Goal: Information Seeking & Learning: Learn about a topic

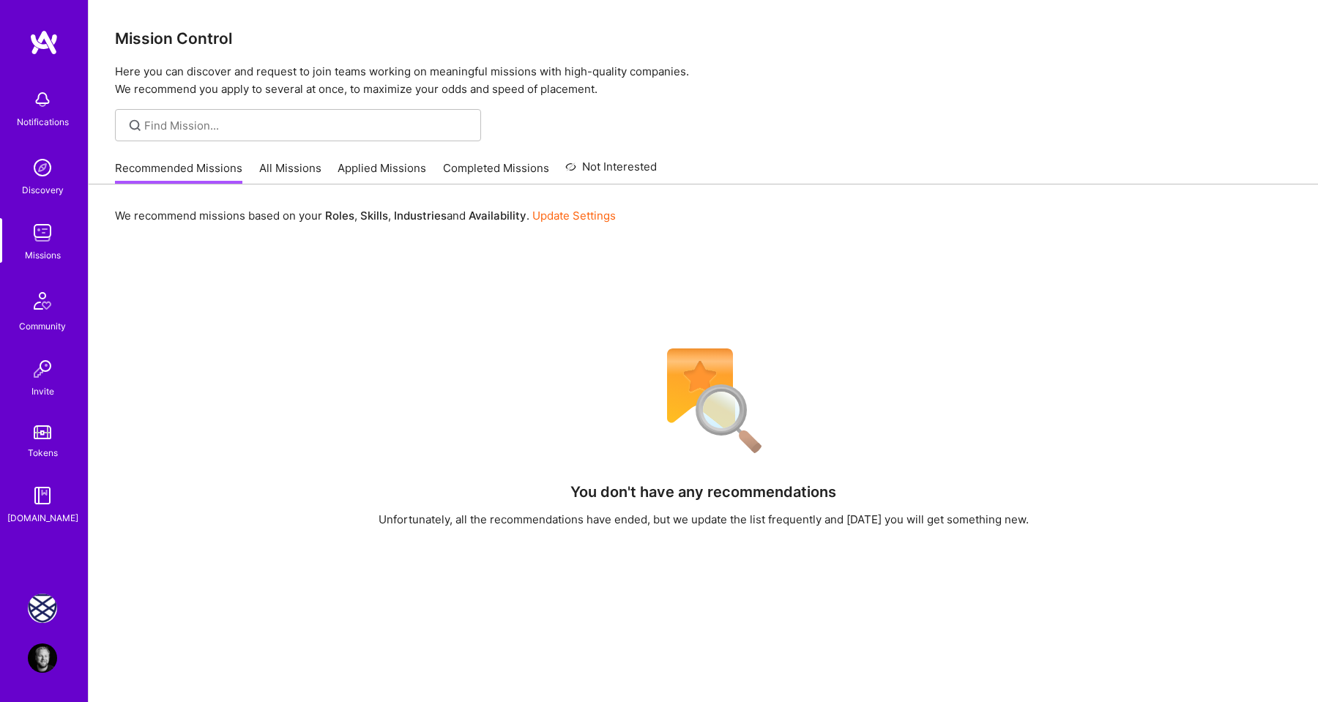
click at [48, 600] on img at bounding box center [42, 608] width 29 height 29
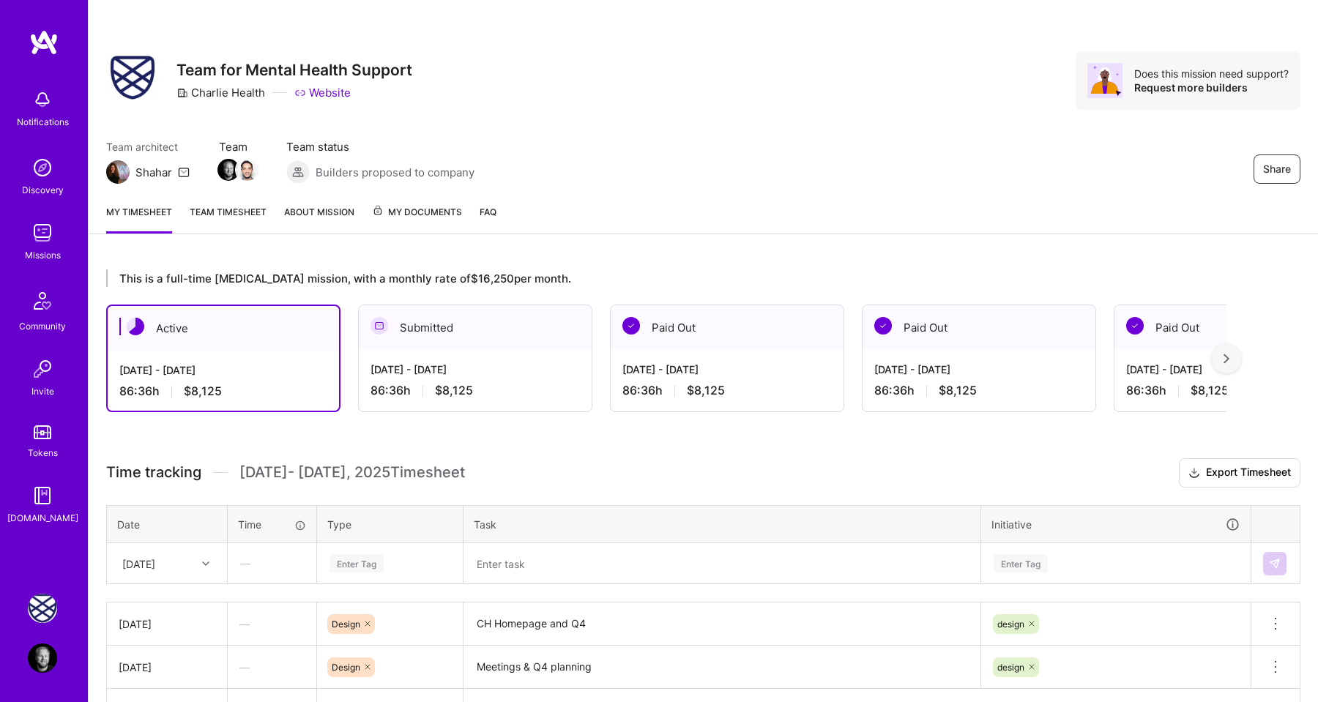
click at [349, 560] on div "Enter Tag" at bounding box center [390, 564] width 144 height 38
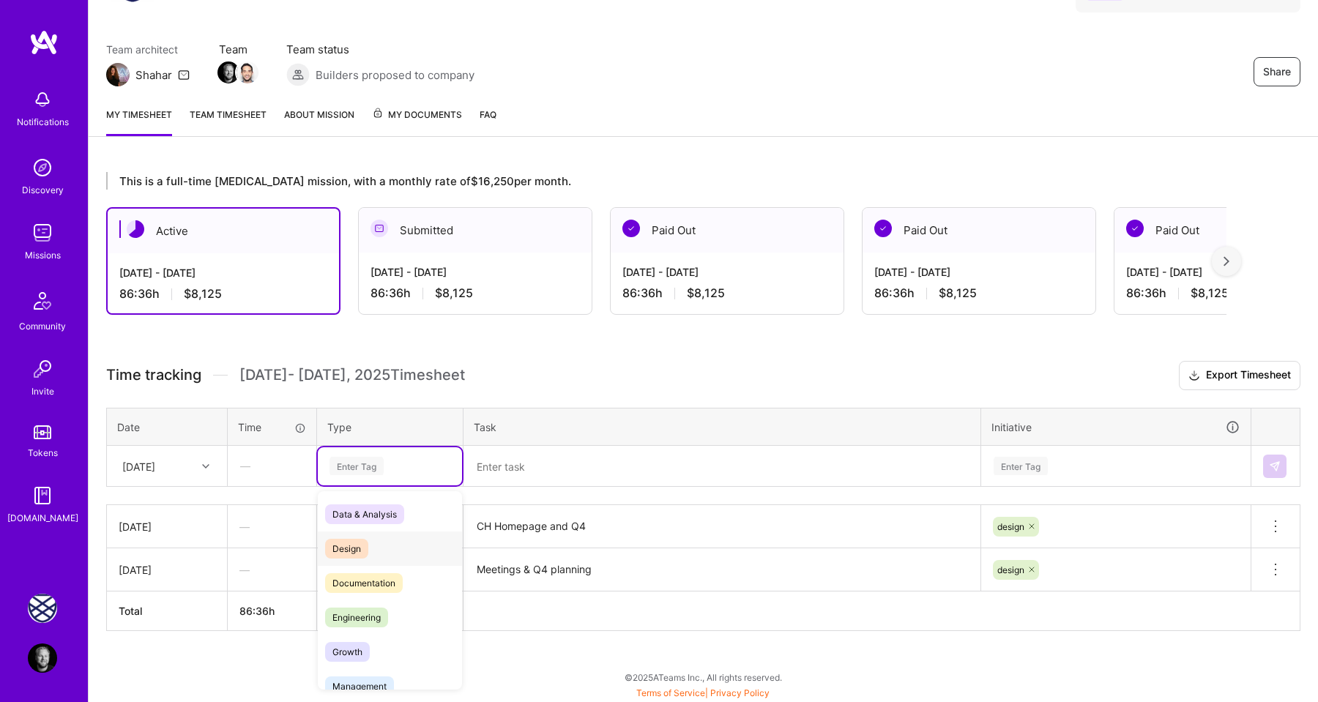
click at [350, 546] on span "Design" at bounding box center [346, 549] width 43 height 20
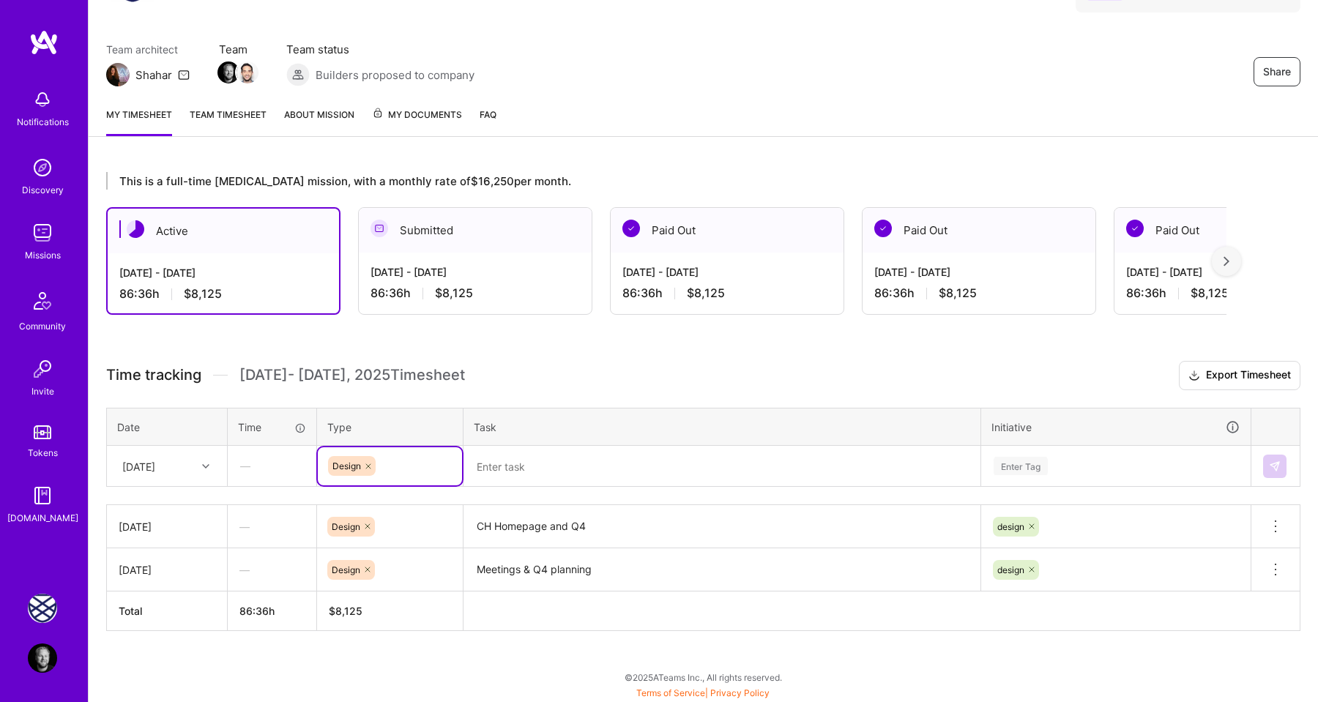
click at [495, 473] on textarea at bounding box center [722, 466] width 514 height 38
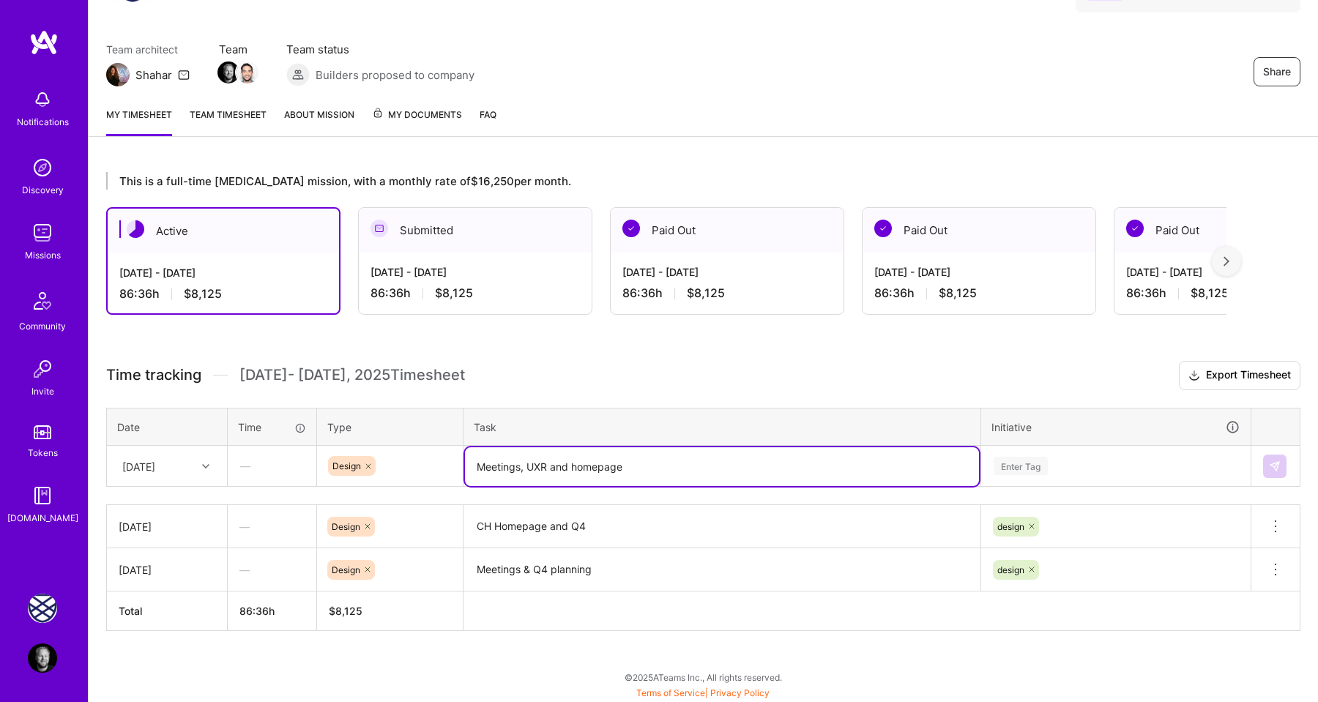
type textarea "Meetings, UXR and homepage"
click at [1018, 464] on div "Enter Tag" at bounding box center [1021, 466] width 54 height 23
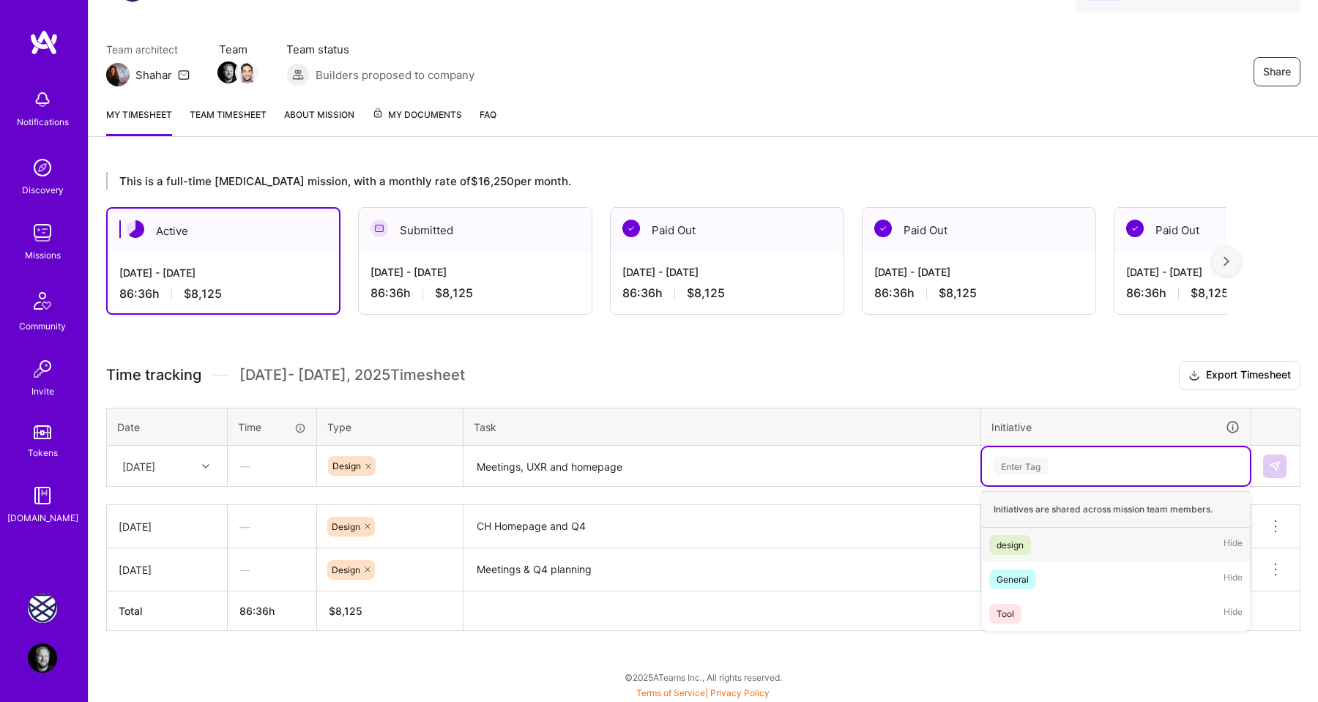
click at [1023, 540] on div "design" at bounding box center [1010, 545] width 27 height 15
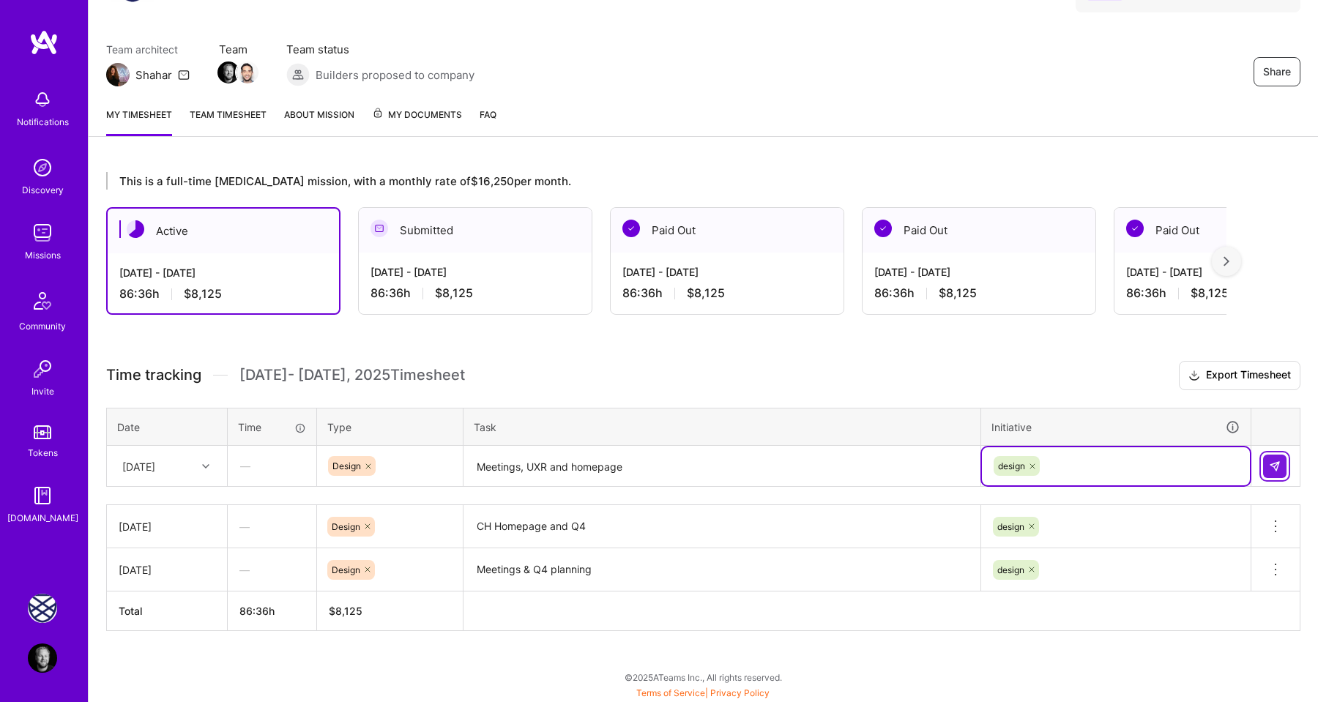
click at [1269, 461] on img at bounding box center [1275, 467] width 12 height 12
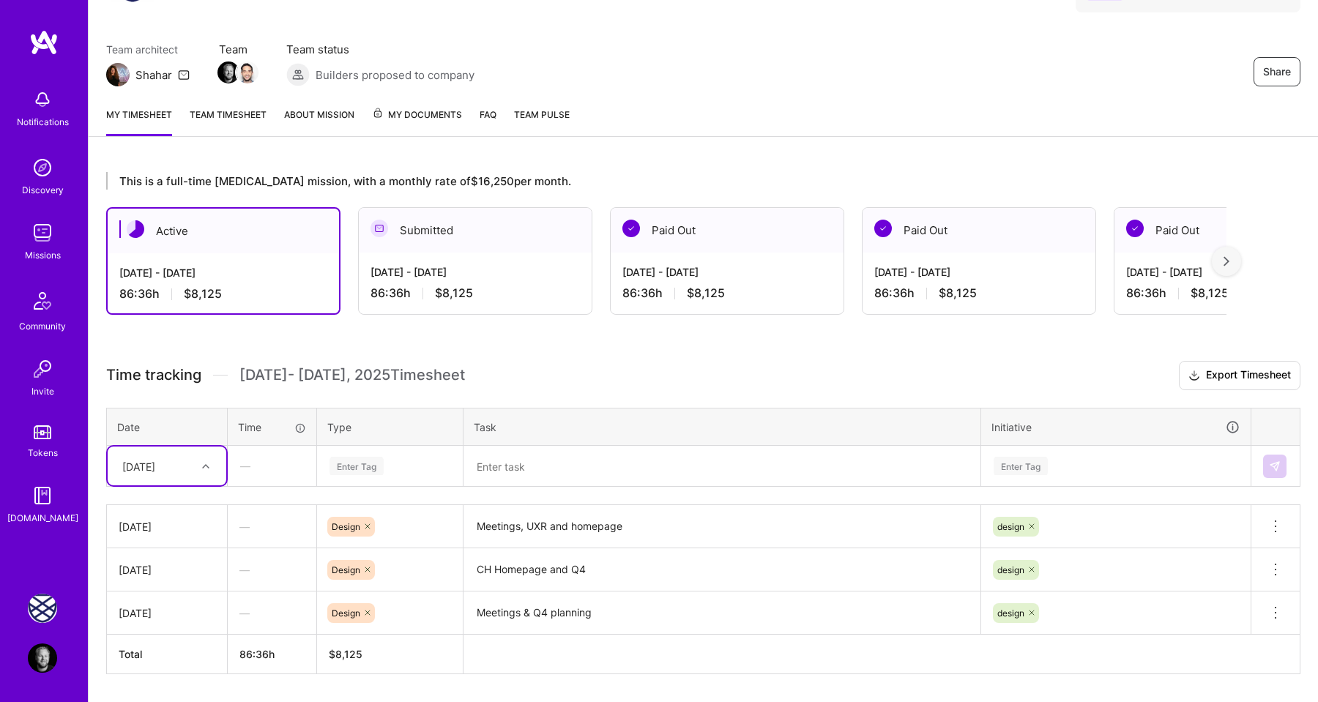
click at [549, 358] on div "This is a full-time [MEDICAL_DATA] mission, with a monthly rate of $16,250 per …" at bounding box center [704, 451] width 1230 height 592
click at [45, 40] on img at bounding box center [43, 42] width 29 height 26
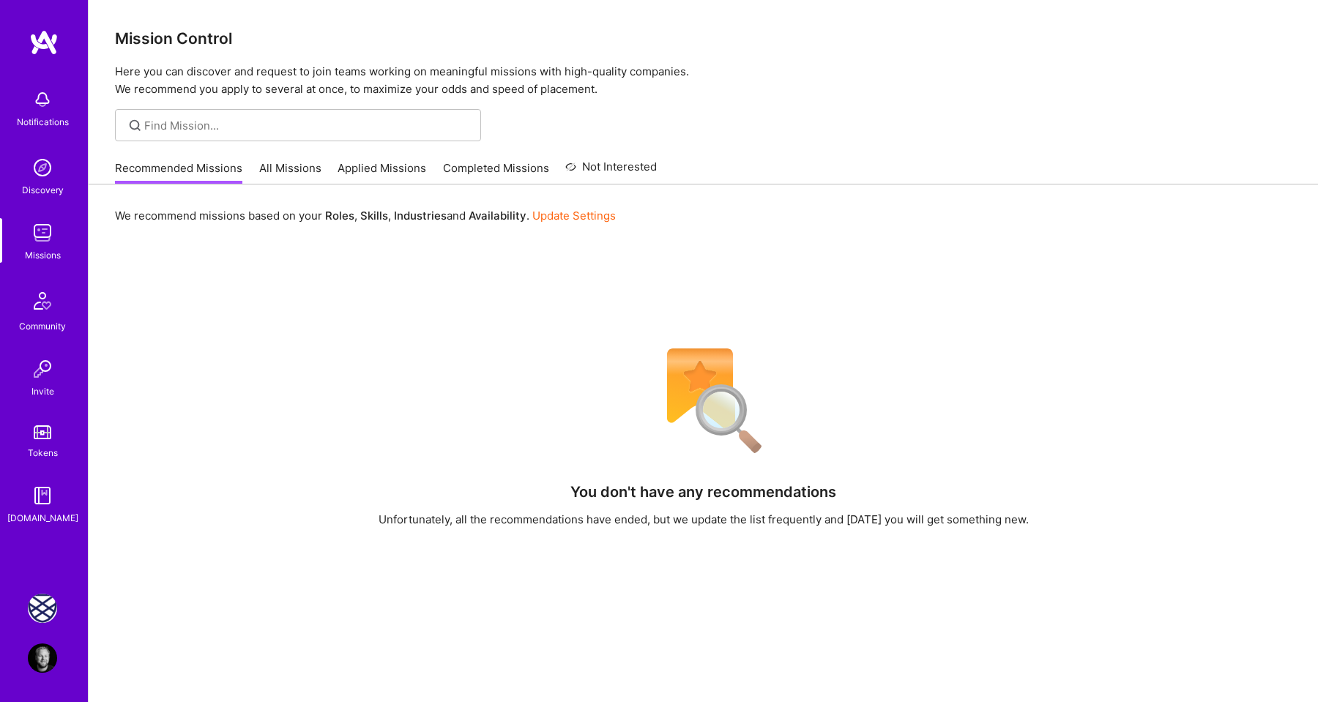
click at [280, 170] on link "All Missions" at bounding box center [290, 172] width 62 height 24
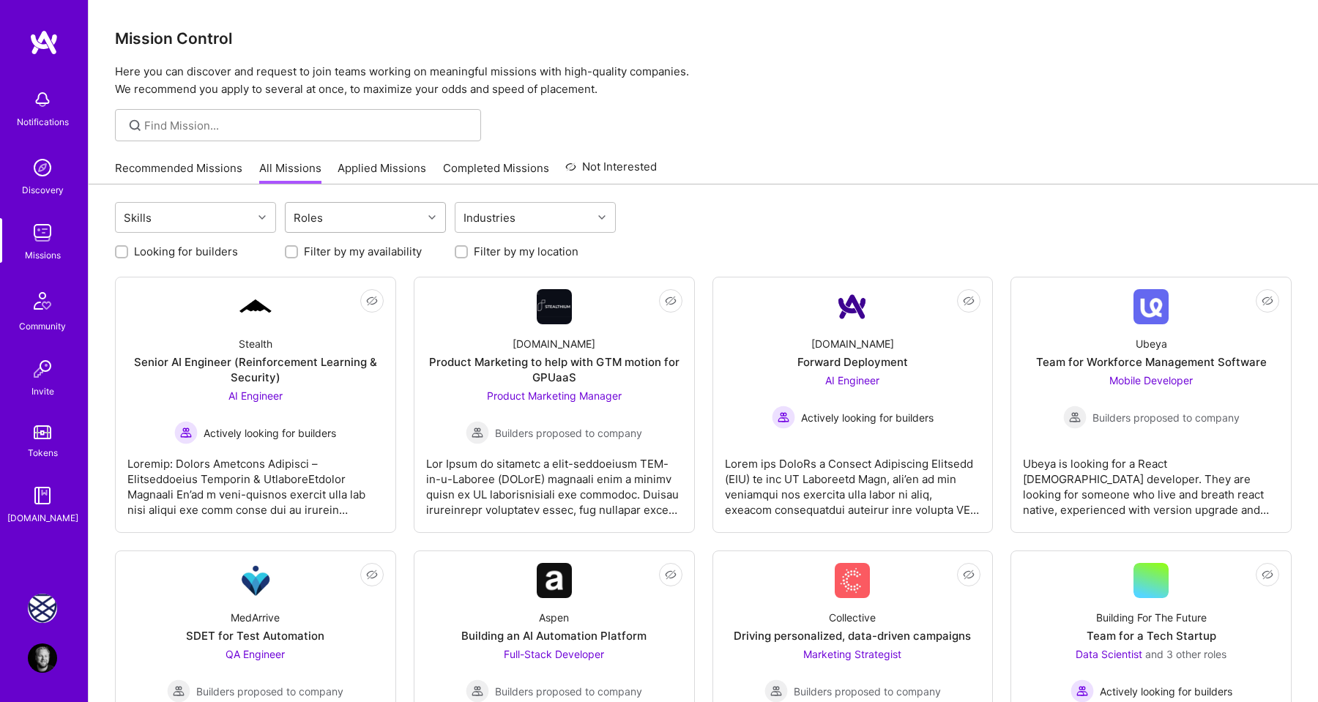
click at [411, 220] on div "Roles" at bounding box center [354, 217] width 137 height 29
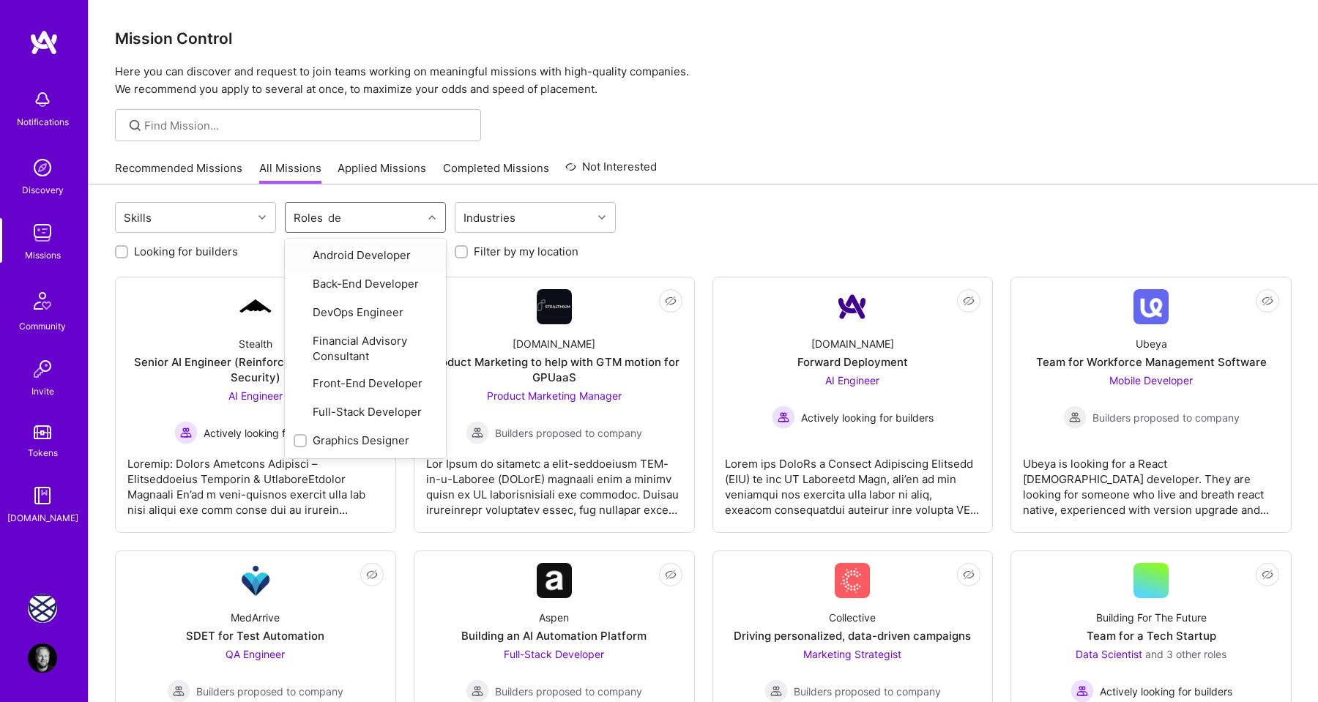
type input "des"
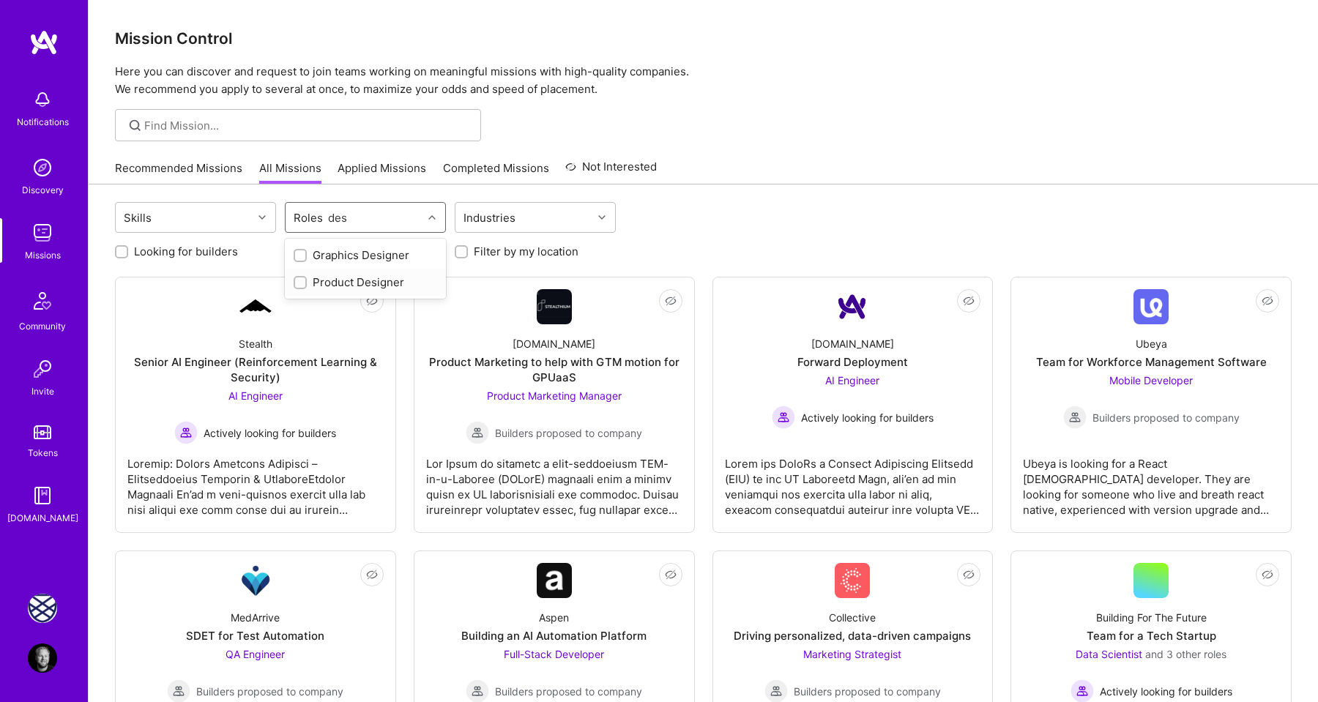
click at [301, 282] on input "checkbox" at bounding box center [302, 283] width 10 height 10
checkbox input "true"
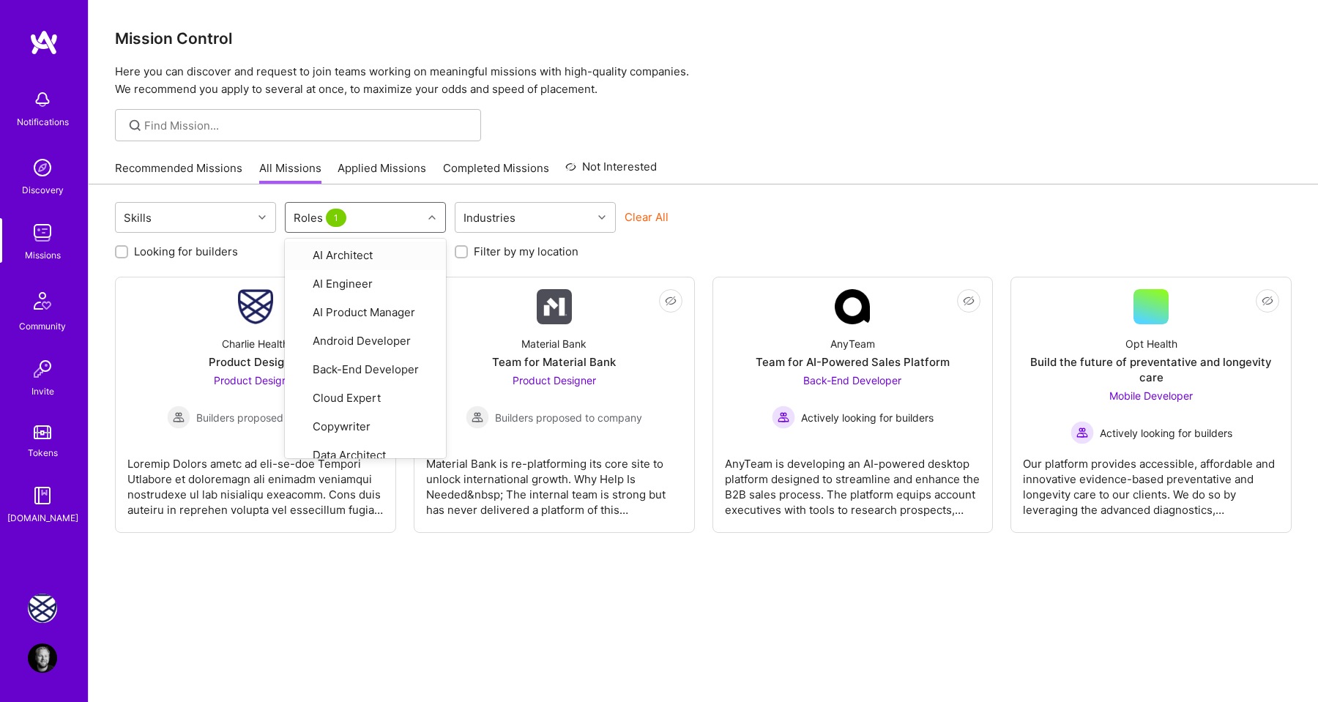
click at [641, 245] on div "Looking for builders Filter by my availability Filter by my location" at bounding box center [703, 248] width 1177 height 23
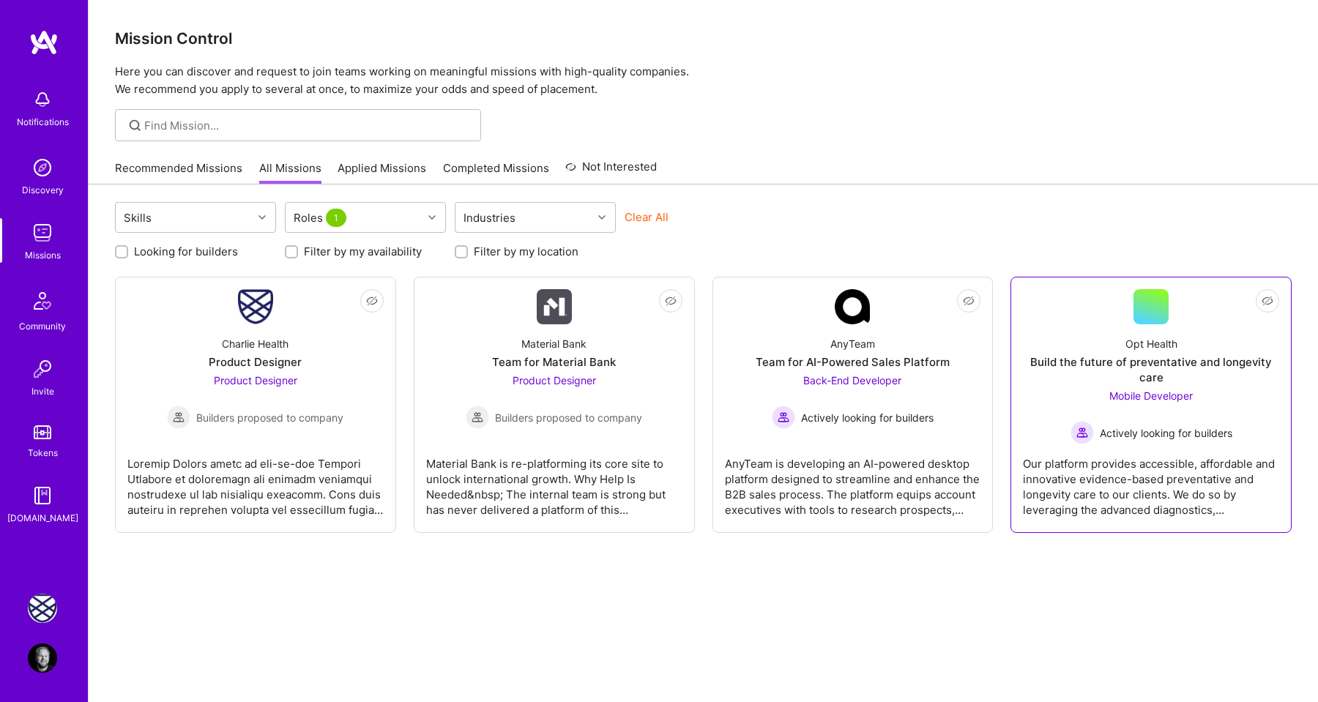
click at [1062, 468] on div "Our platform provides accessible, affordable and innovative evidence-based prev…" at bounding box center [1151, 481] width 256 height 73
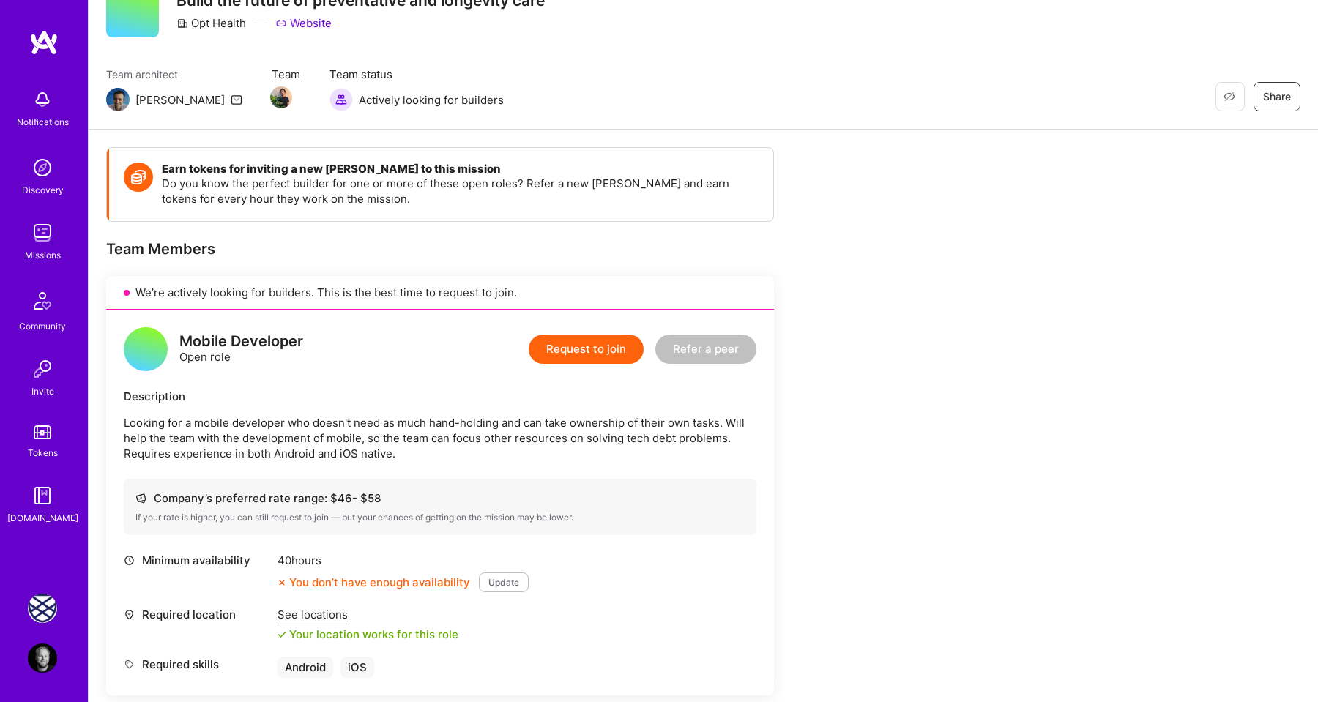
scroll to position [52, 0]
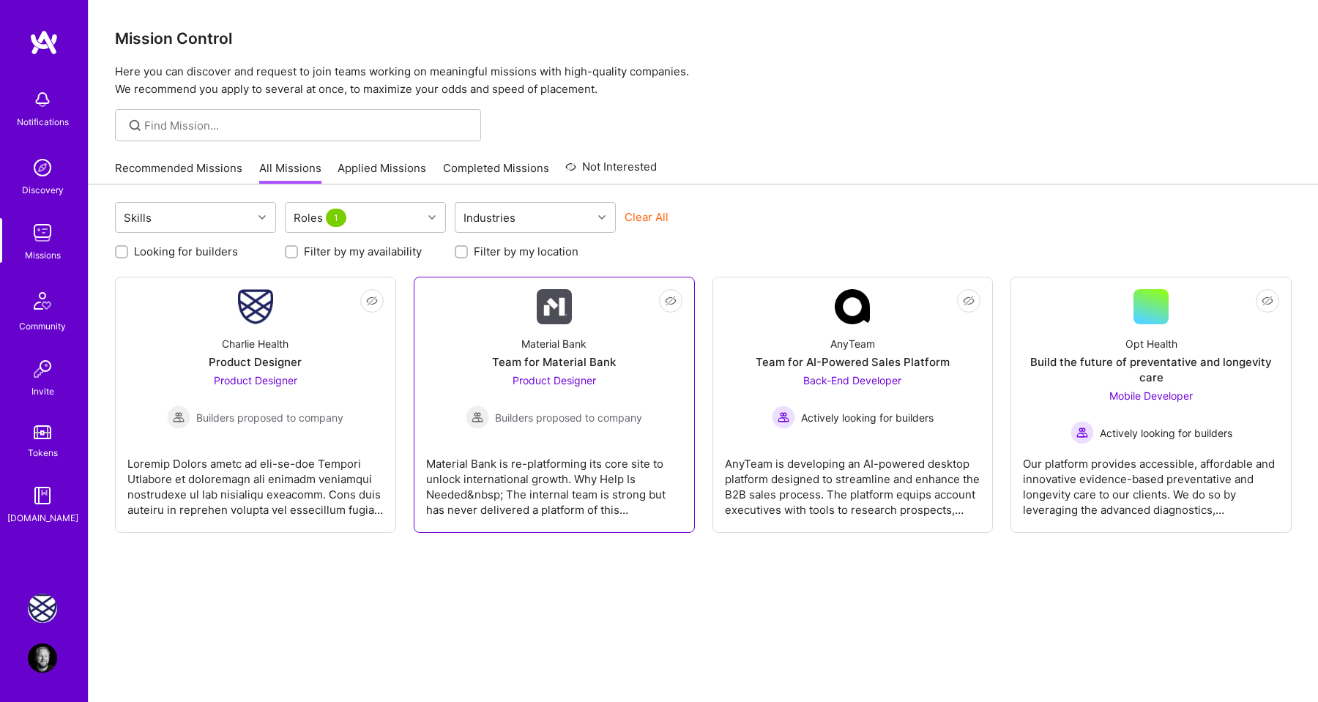
click at [563, 465] on div "Material Bank is re-platforming its core site to unlock international growth. W…" at bounding box center [554, 481] width 256 height 73
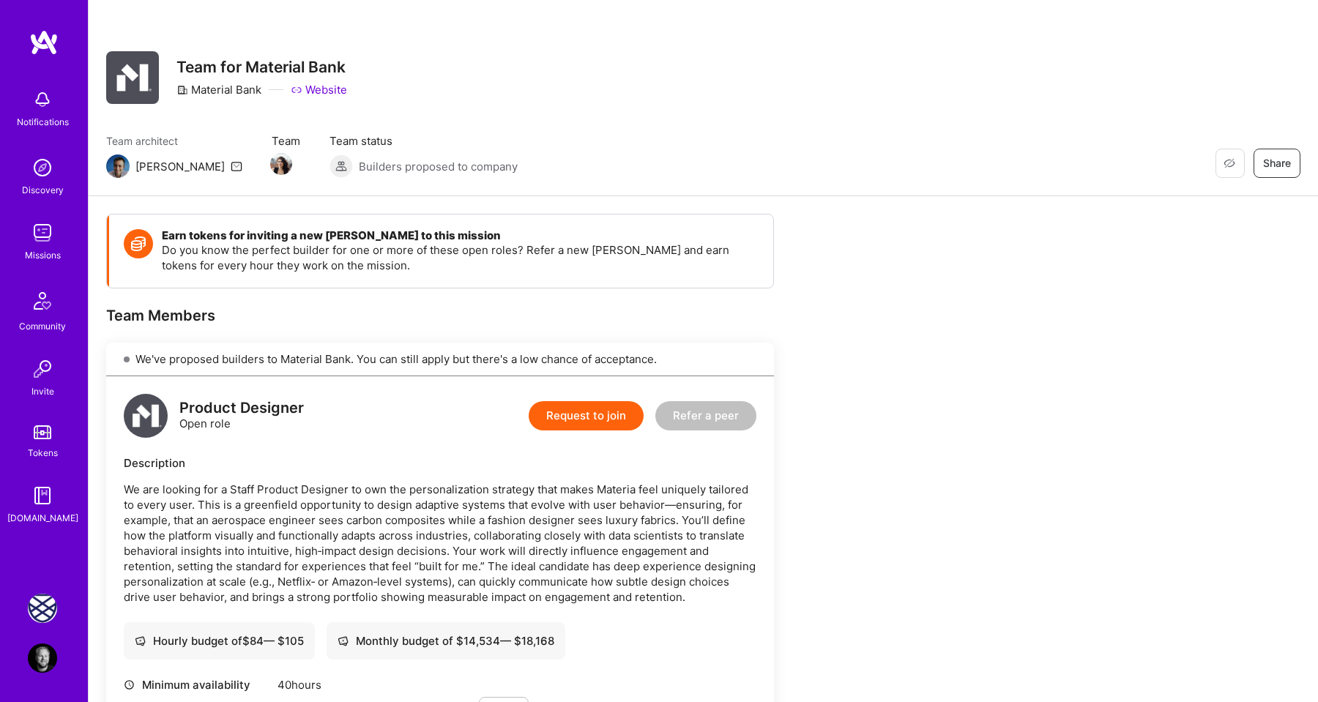
click at [320, 85] on link "Website" at bounding box center [319, 89] width 56 height 15
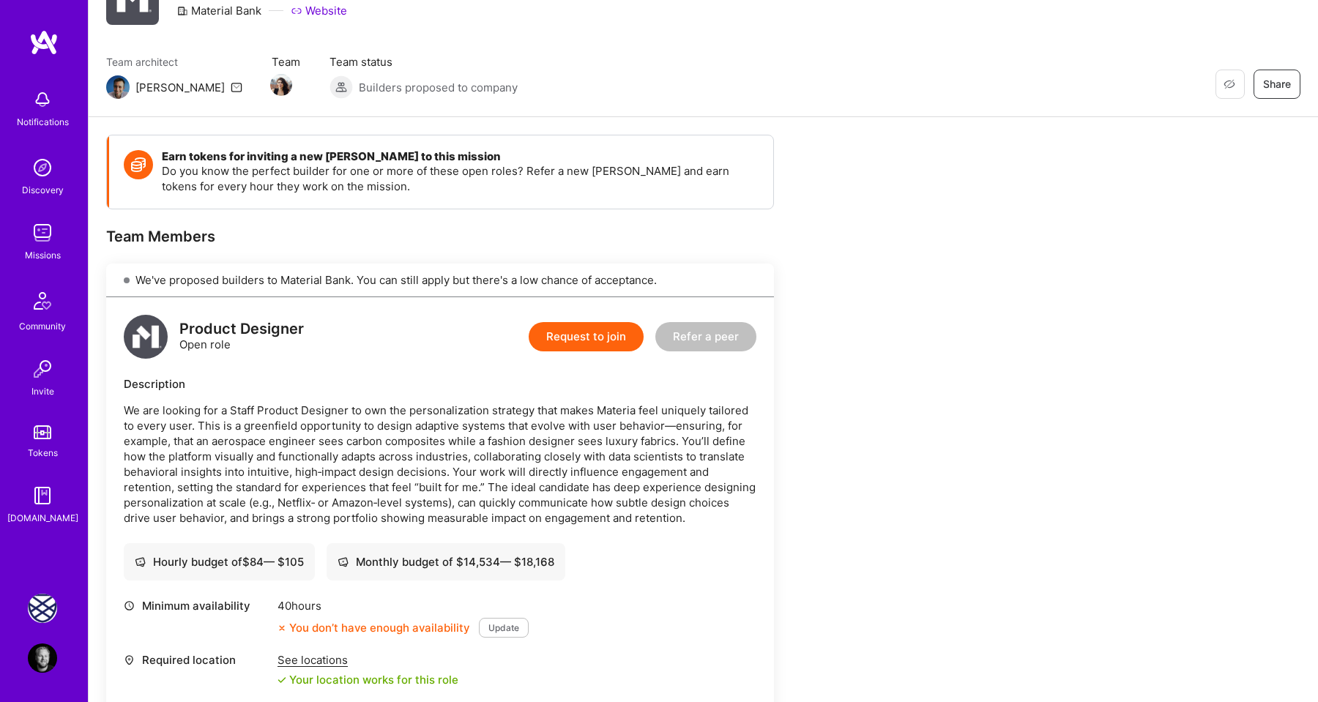
scroll to position [124, 0]
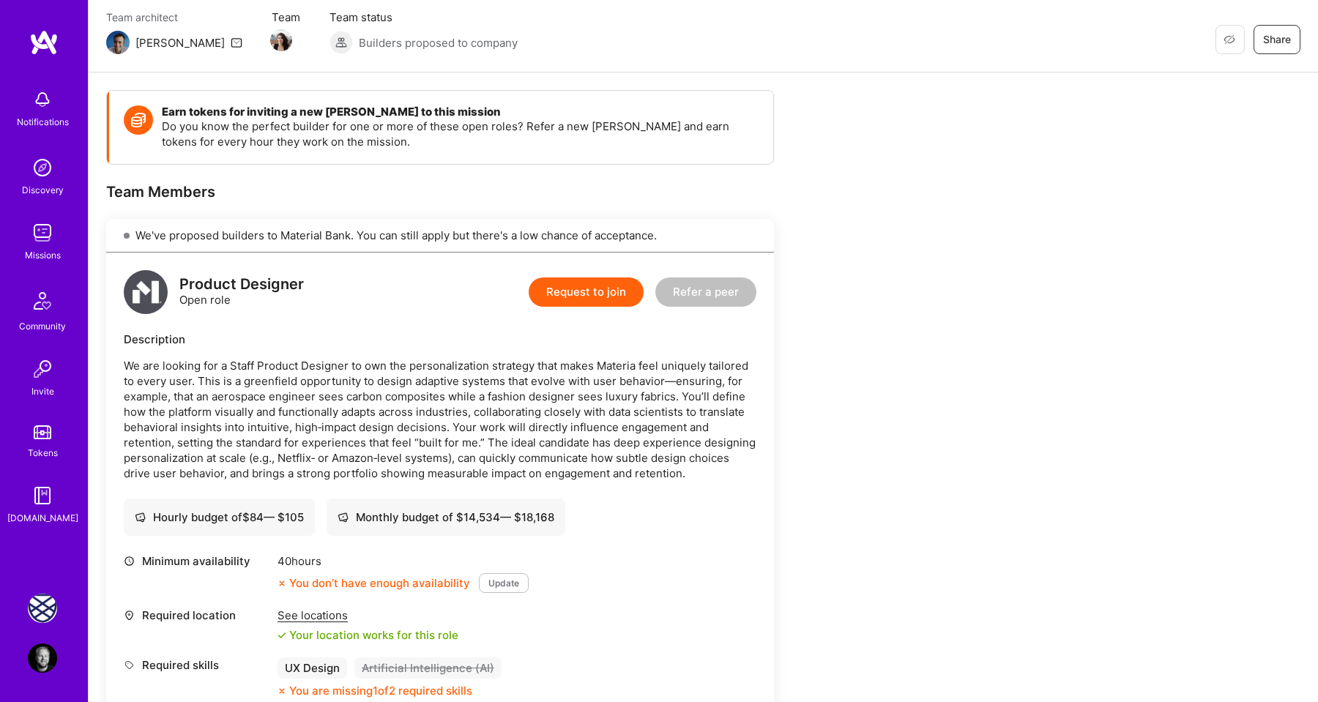
click at [444, 387] on p "We are looking for a Staff Product Designer to own the personalization strategy…" at bounding box center [440, 419] width 633 height 123
click at [606, 481] on div "Product Designer Open role Request to join Refer a peer Description Hourly budg…" at bounding box center [440, 485] width 668 height 464
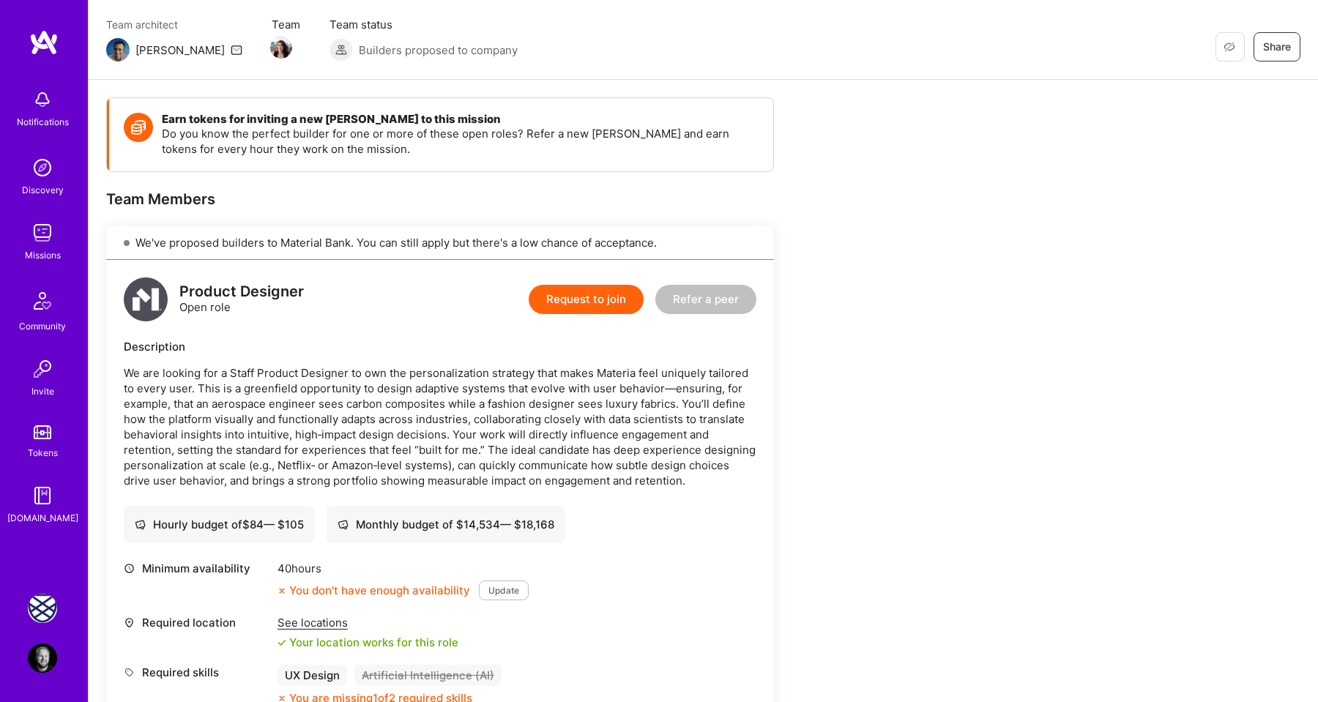
scroll to position [108, 0]
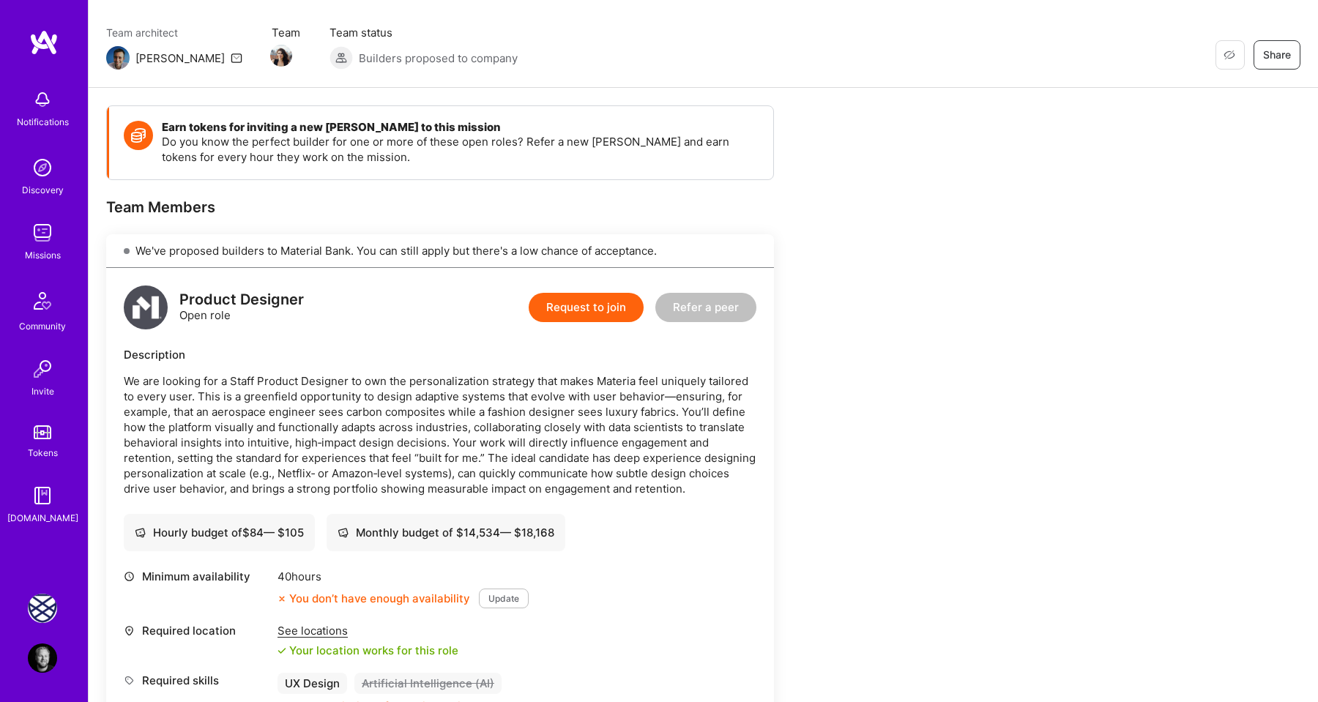
click at [42, 45] on img at bounding box center [43, 42] width 29 height 26
